Goal: Task Accomplishment & Management: Manage account settings

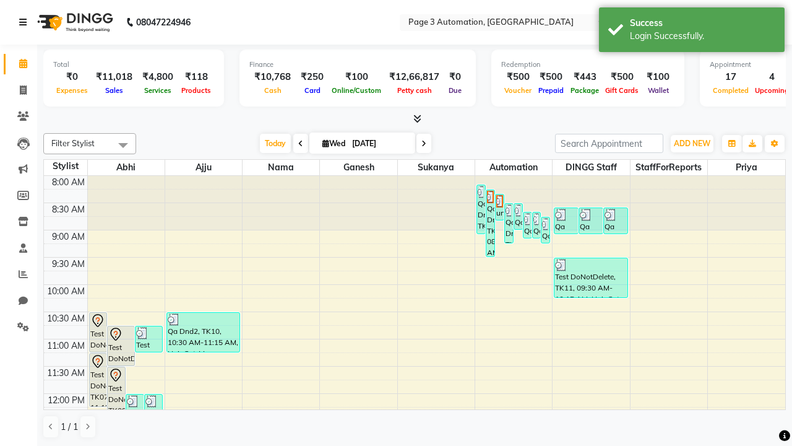
click at [25, 22] on icon at bounding box center [22, 22] width 7 height 9
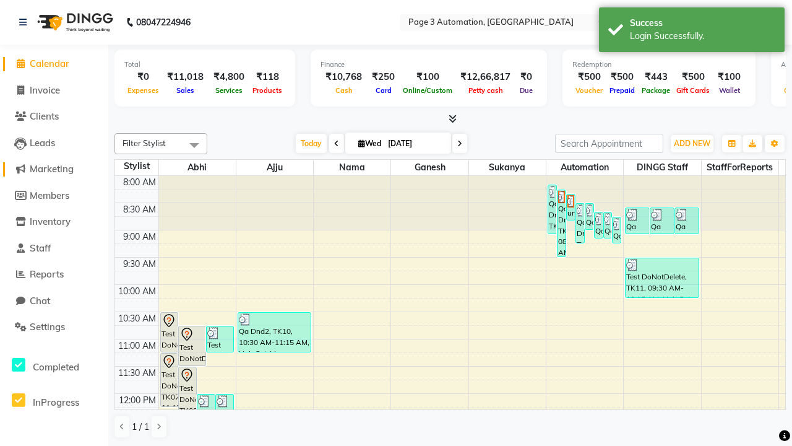
click at [54, 169] on span "Marketing" at bounding box center [52, 169] width 44 height 12
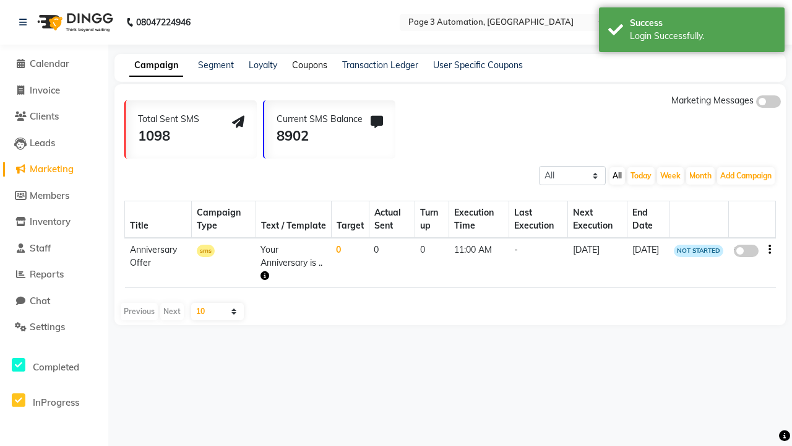
click at [309, 65] on link "Coupons" at bounding box center [309, 64] width 35 height 11
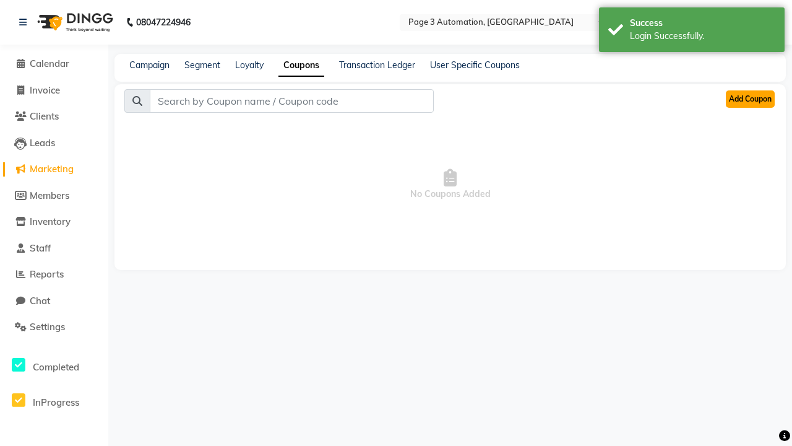
click at [750, 99] on button "Add Coupon" at bounding box center [750, 98] width 49 height 17
select select "ALL"
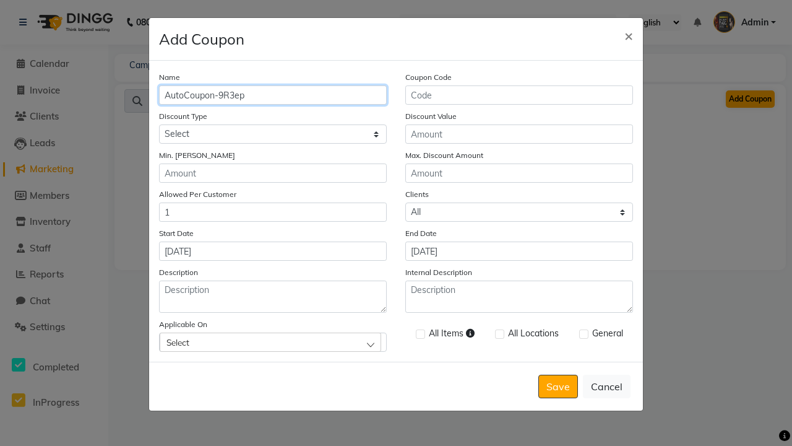
type input "AutoCoupon-9R3ep"
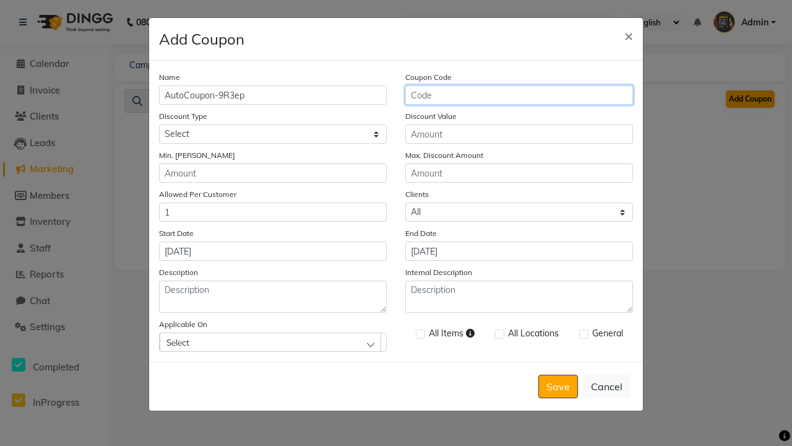
type input "AC-YpXqp"
select select "PERCENTAGE"
type input "AC-YpXqp"
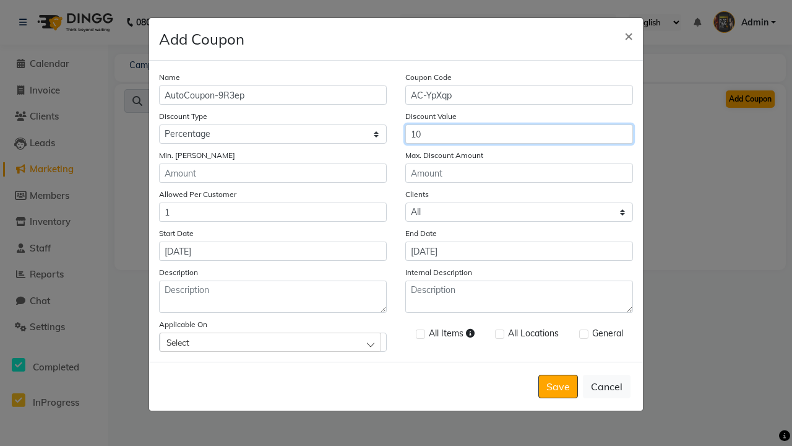
type input "10"
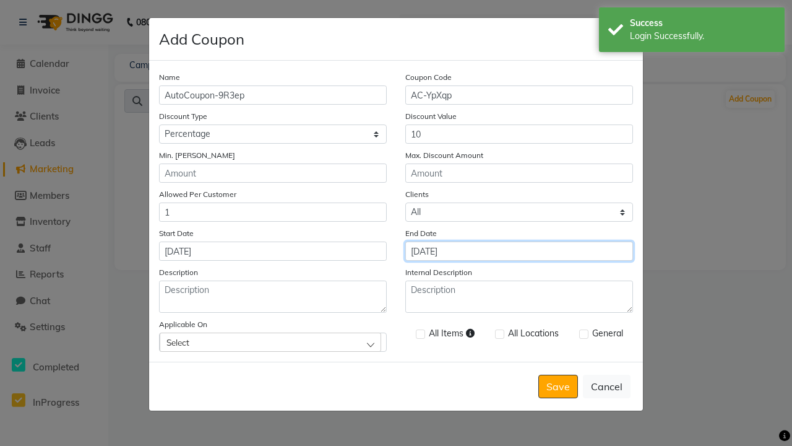
type input "[DATE]"
click at [273, 342] on div "Select" at bounding box center [271, 341] width 222 height 19
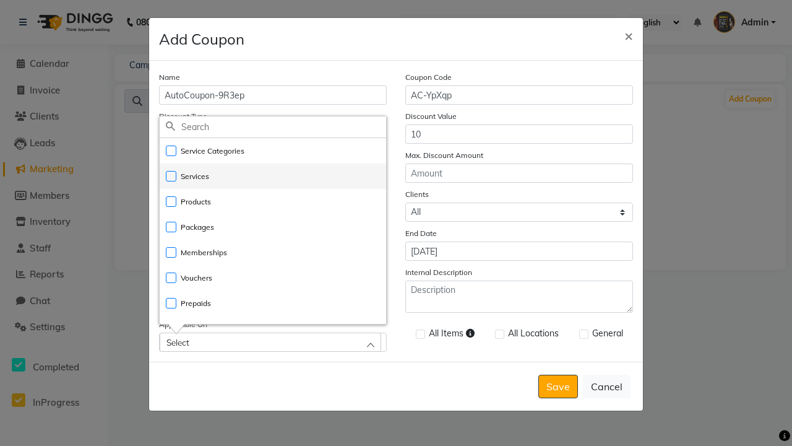
click at [273, 176] on li "Services" at bounding box center [273, 175] width 227 height 25
checkbox input "true"
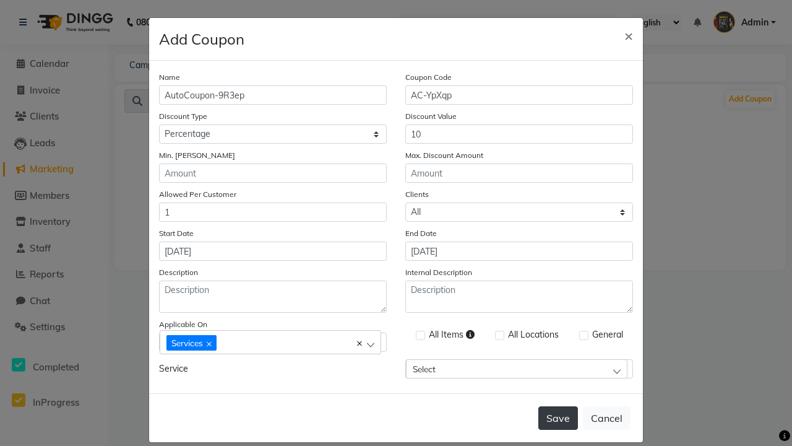
click at [420, 335] on label at bounding box center [420, 334] width 9 height 9
click at [420, 335] on input "checkbox" at bounding box center [420, 336] width 8 height 8
checkbox input "true"
click at [558, 406] on button "Save" at bounding box center [558, 418] width 40 height 24
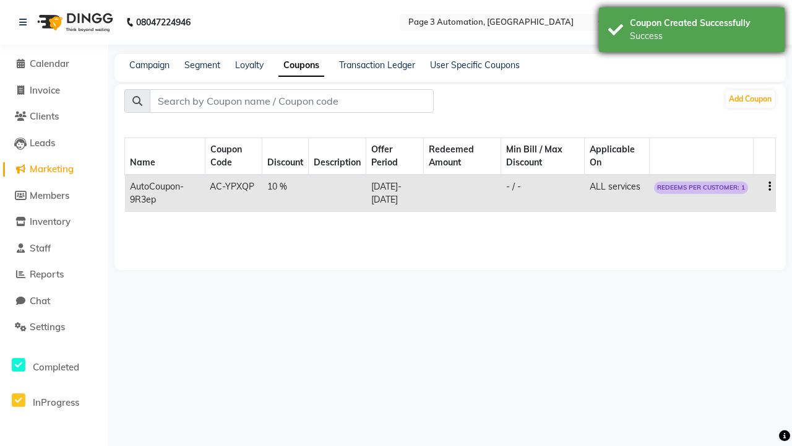
click at [692, 32] on div "Success" at bounding box center [702, 36] width 145 height 13
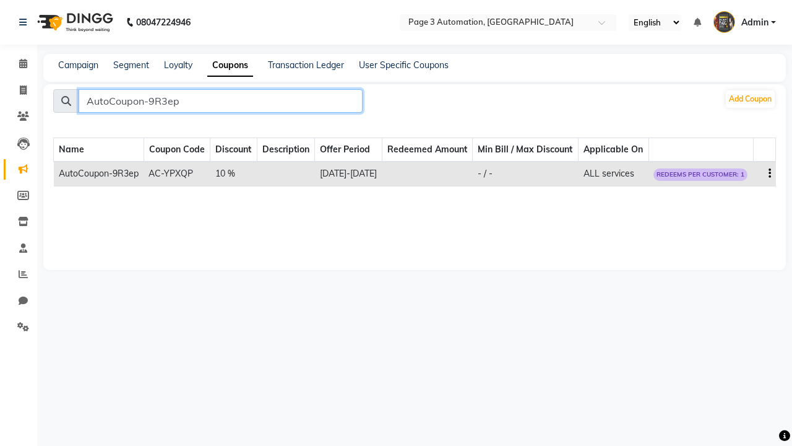
type input "AutoCoupon-9R3ep"
type input "AC-YpXqp"
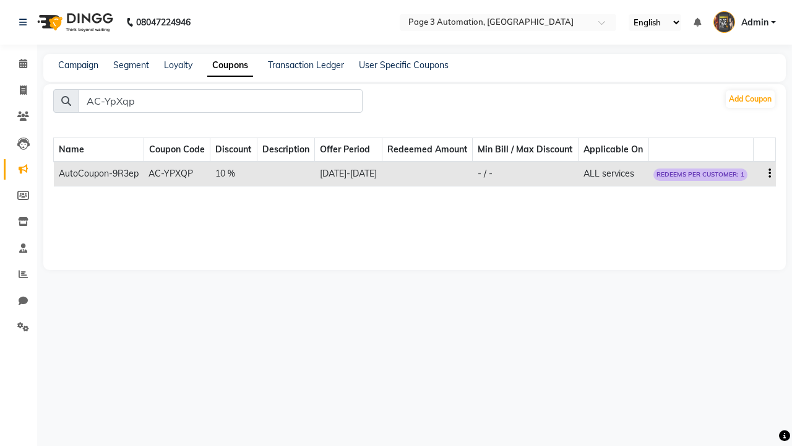
click at [769, 174] on icon "button" at bounding box center [770, 173] width 2 height 1
click at [740, 179] on div "Edit" at bounding box center [741, 178] width 30 height 15
select select "PERCENTAGE"
select select "ALL"
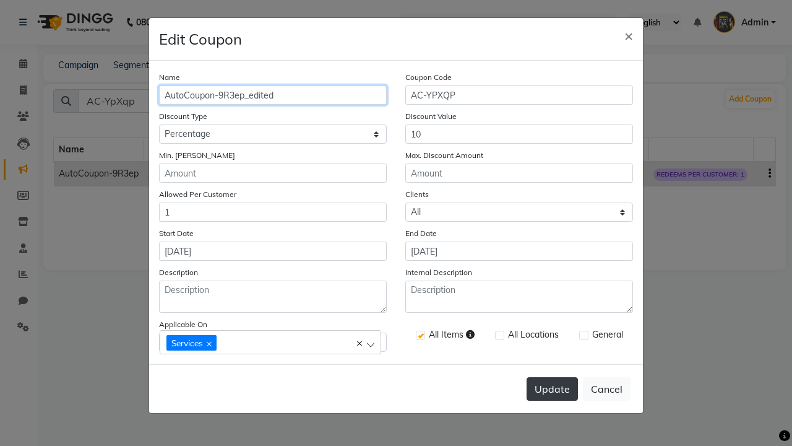
type input "AutoCoupon-9R3ep_edited"
click at [552, 389] on button "Update" at bounding box center [552, 389] width 51 height 24
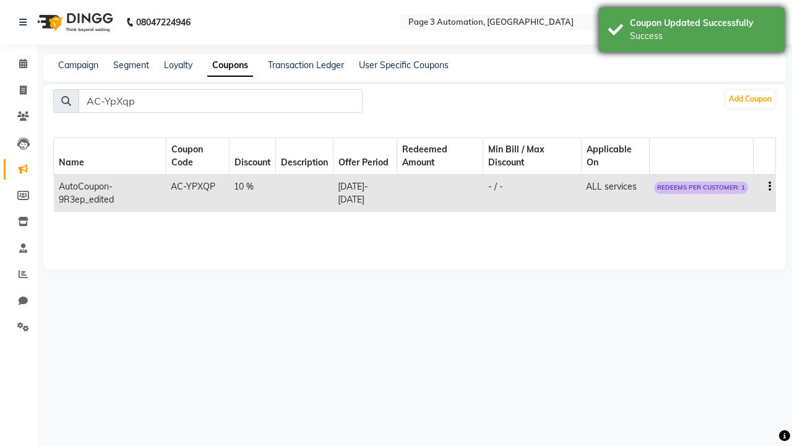
click at [692, 32] on div "Success" at bounding box center [702, 36] width 145 height 13
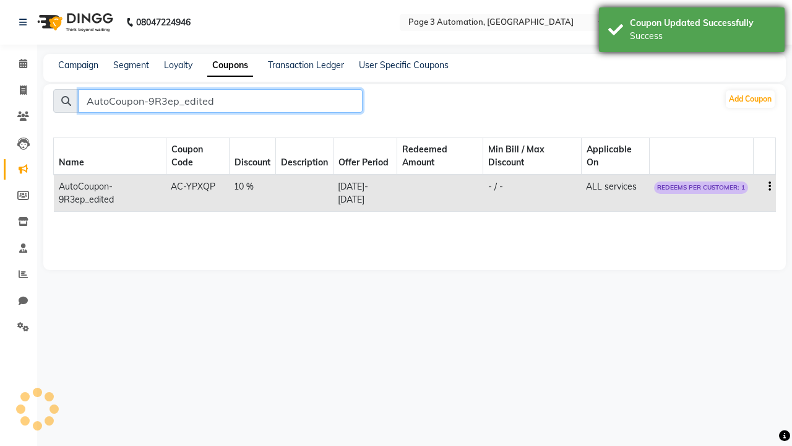
type input "AutoCoupon-9R3ep_edited"
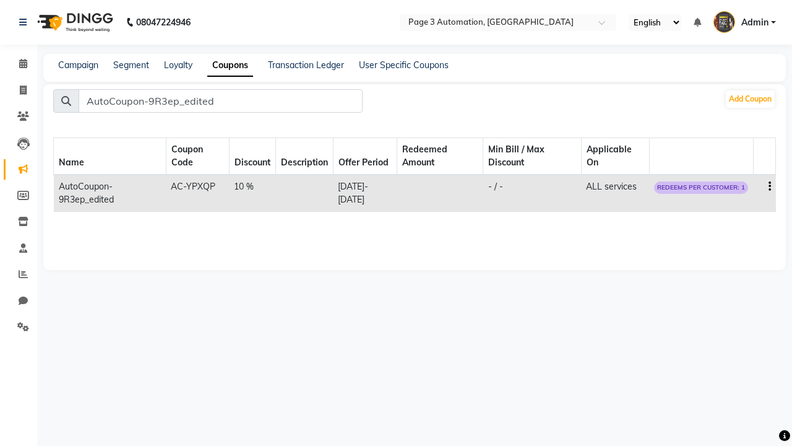
click at [769, 186] on icon "button" at bounding box center [770, 186] width 2 height 1
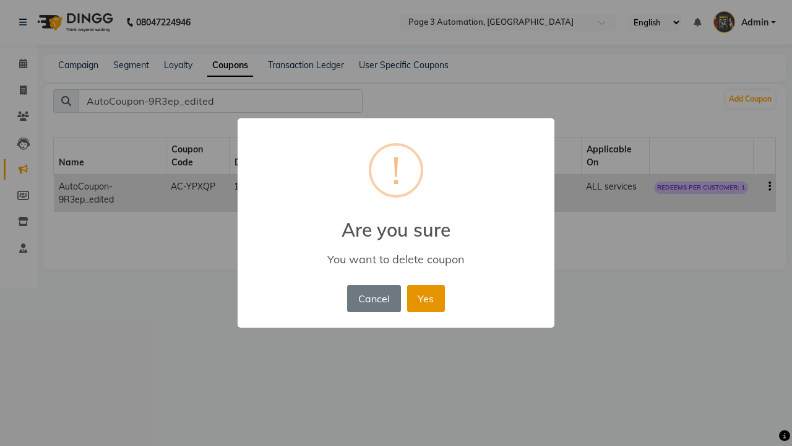
click at [426, 298] on button "Yes" at bounding box center [426, 298] width 38 height 27
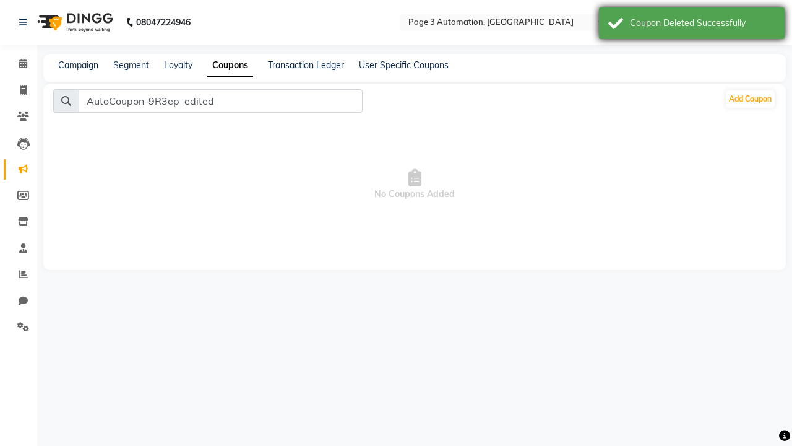
click at [692, 25] on div "Coupon Deleted Successfully" at bounding box center [702, 23] width 145 height 13
